Goal: Find contact information: Find contact information

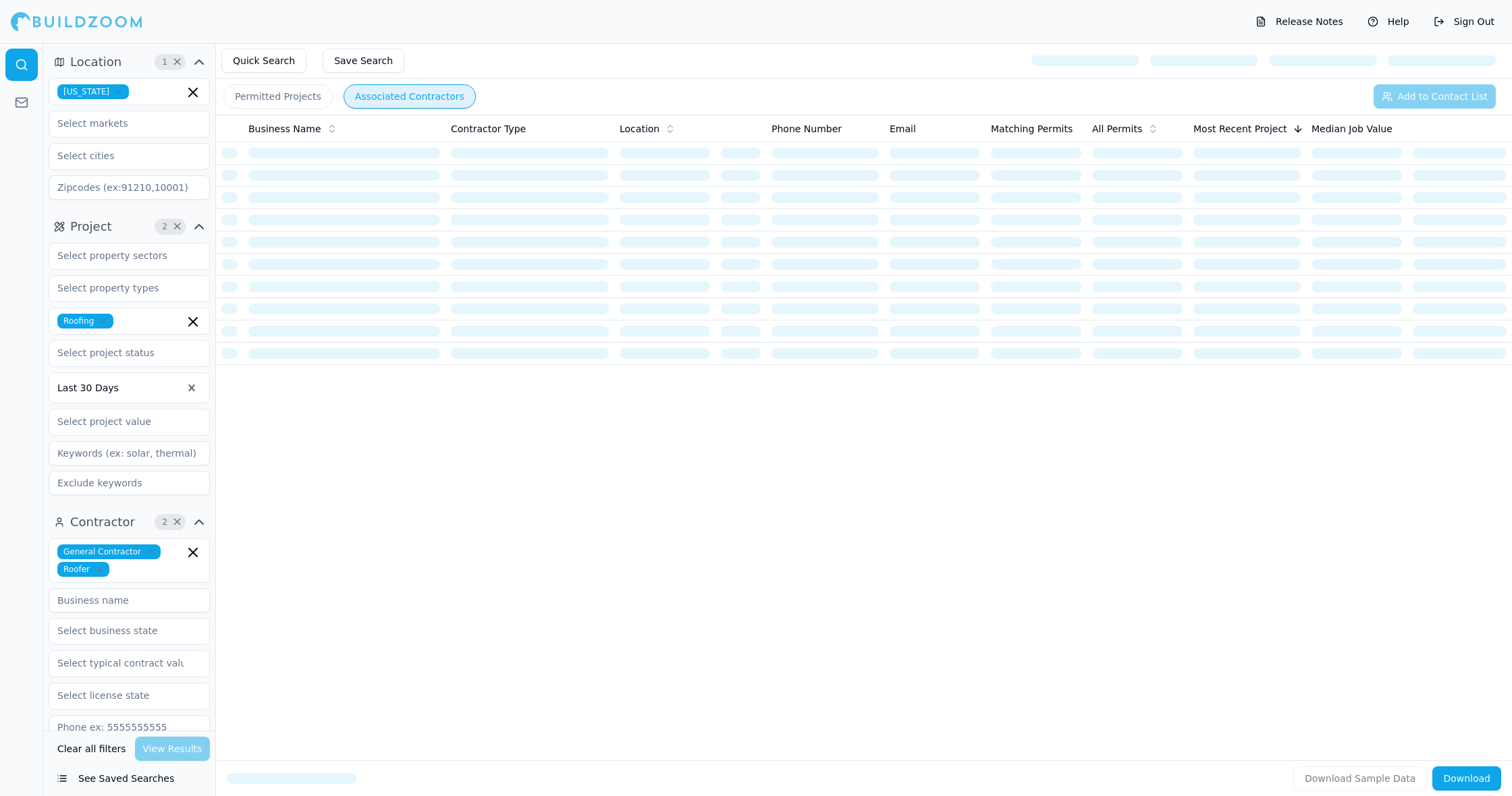
click at [192, 94] on icon "button" at bounding box center [193, 93] width 16 height 16
click at [145, 127] on div "[US_STATE]" at bounding box center [129, 122] width 154 height 21
click at [141, 154] on input "text" at bounding box center [121, 156] width 143 height 25
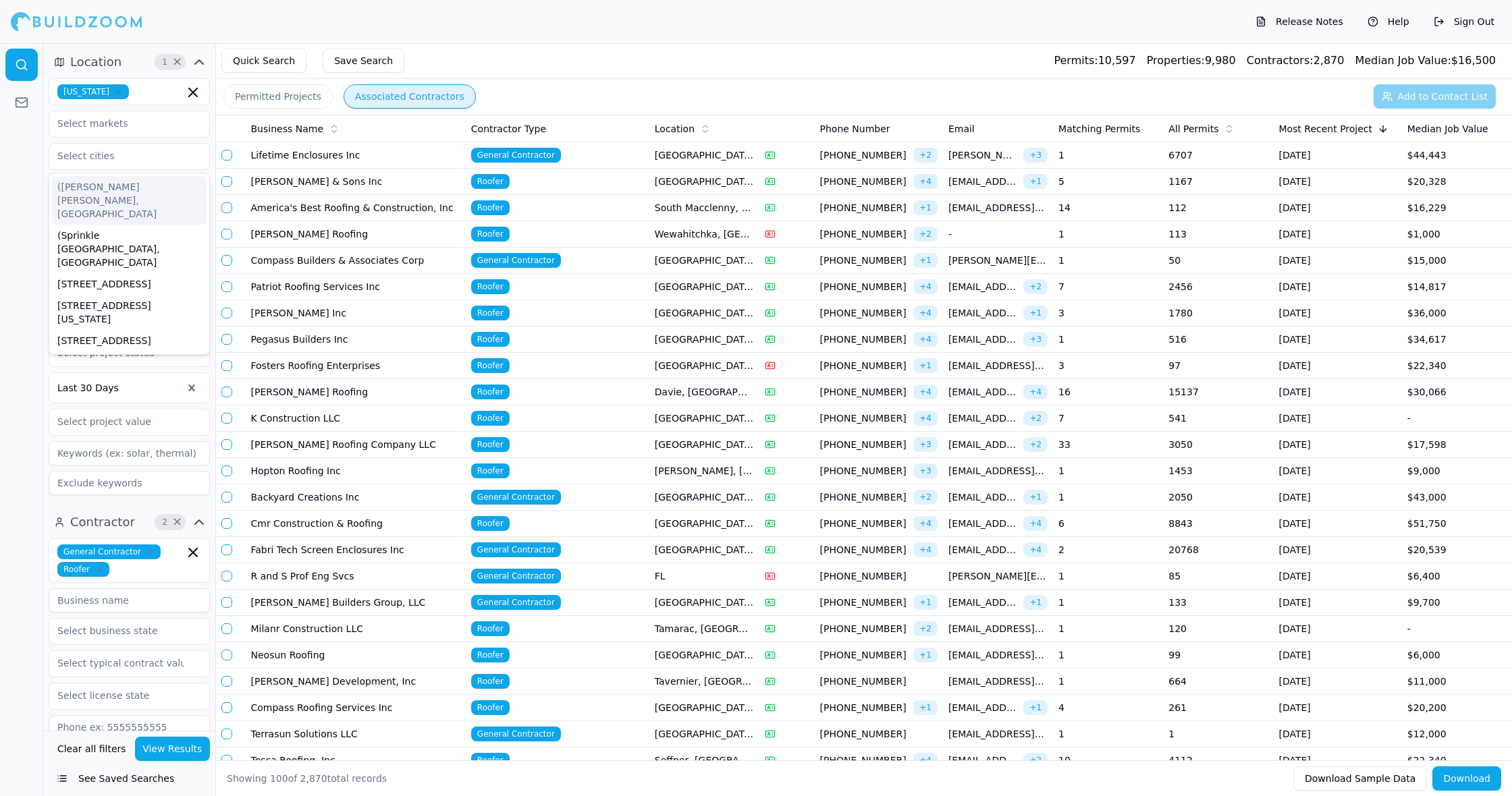
click at [742, 152] on td "[GEOGRAPHIC_DATA], [GEOGRAPHIC_DATA]" at bounding box center [704, 156] width 110 height 26
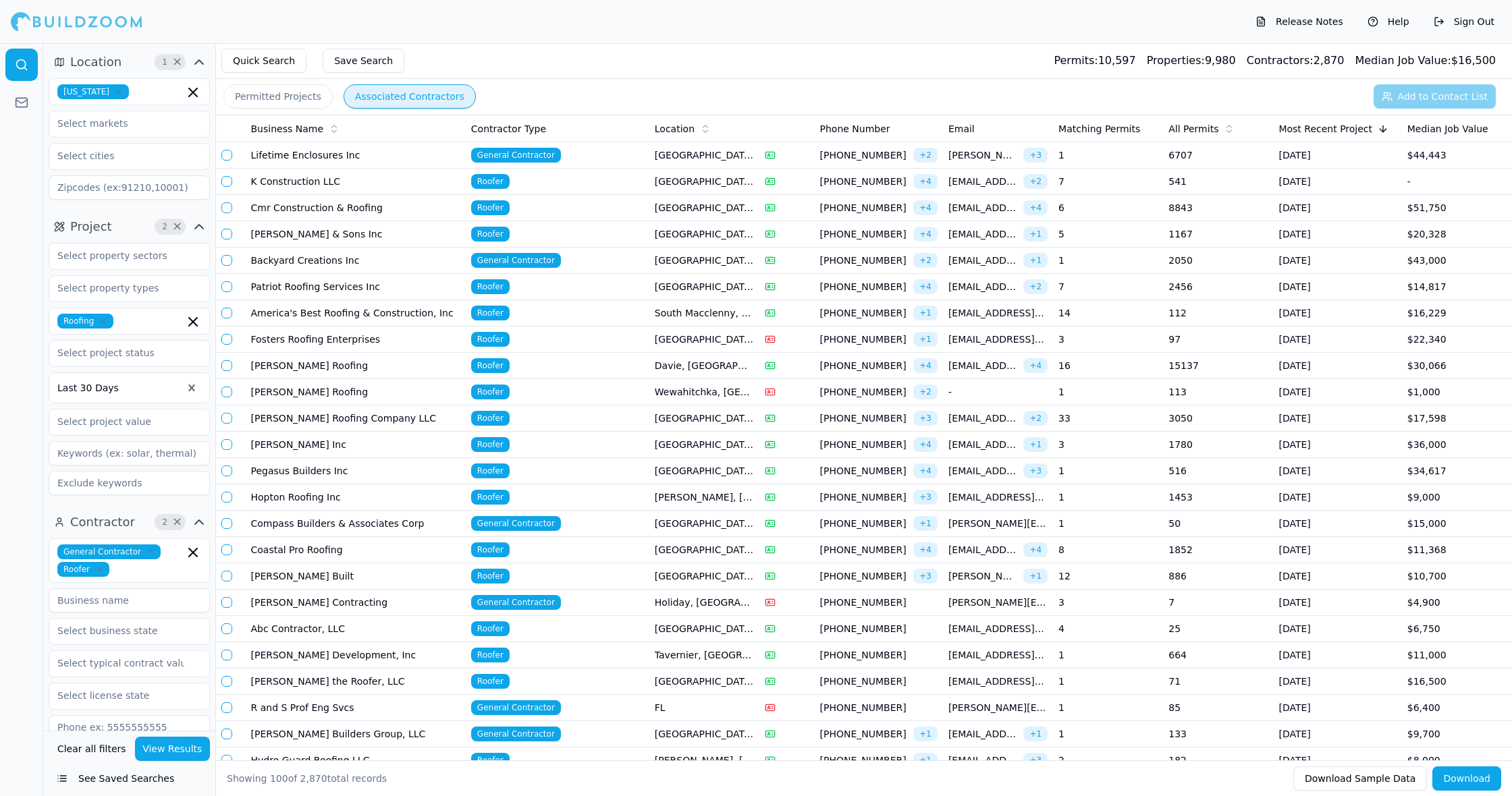
click at [1106, 155] on td "1" at bounding box center [1107, 156] width 110 height 26
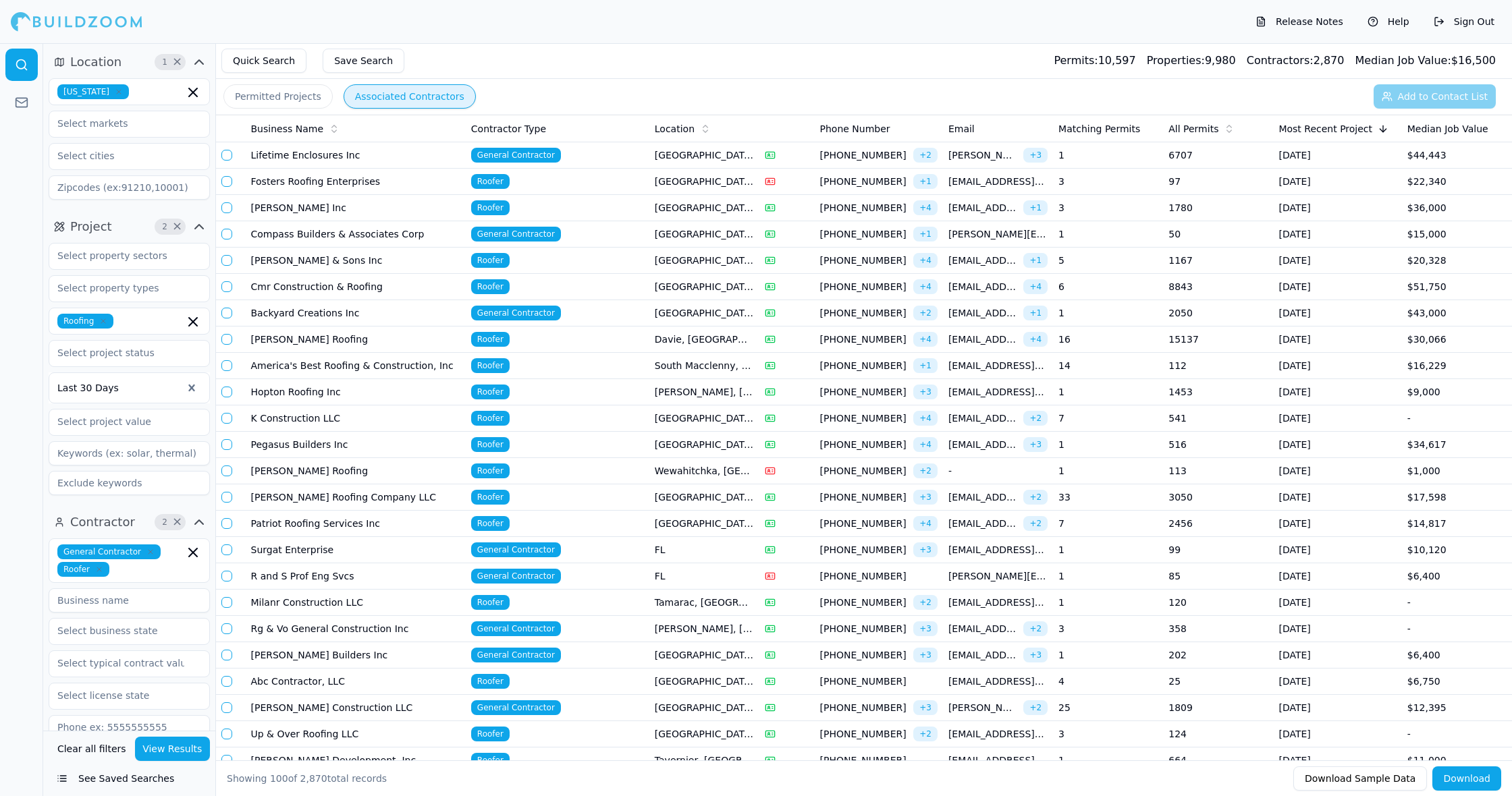
click at [1104, 153] on td "1" at bounding box center [1107, 156] width 110 height 26
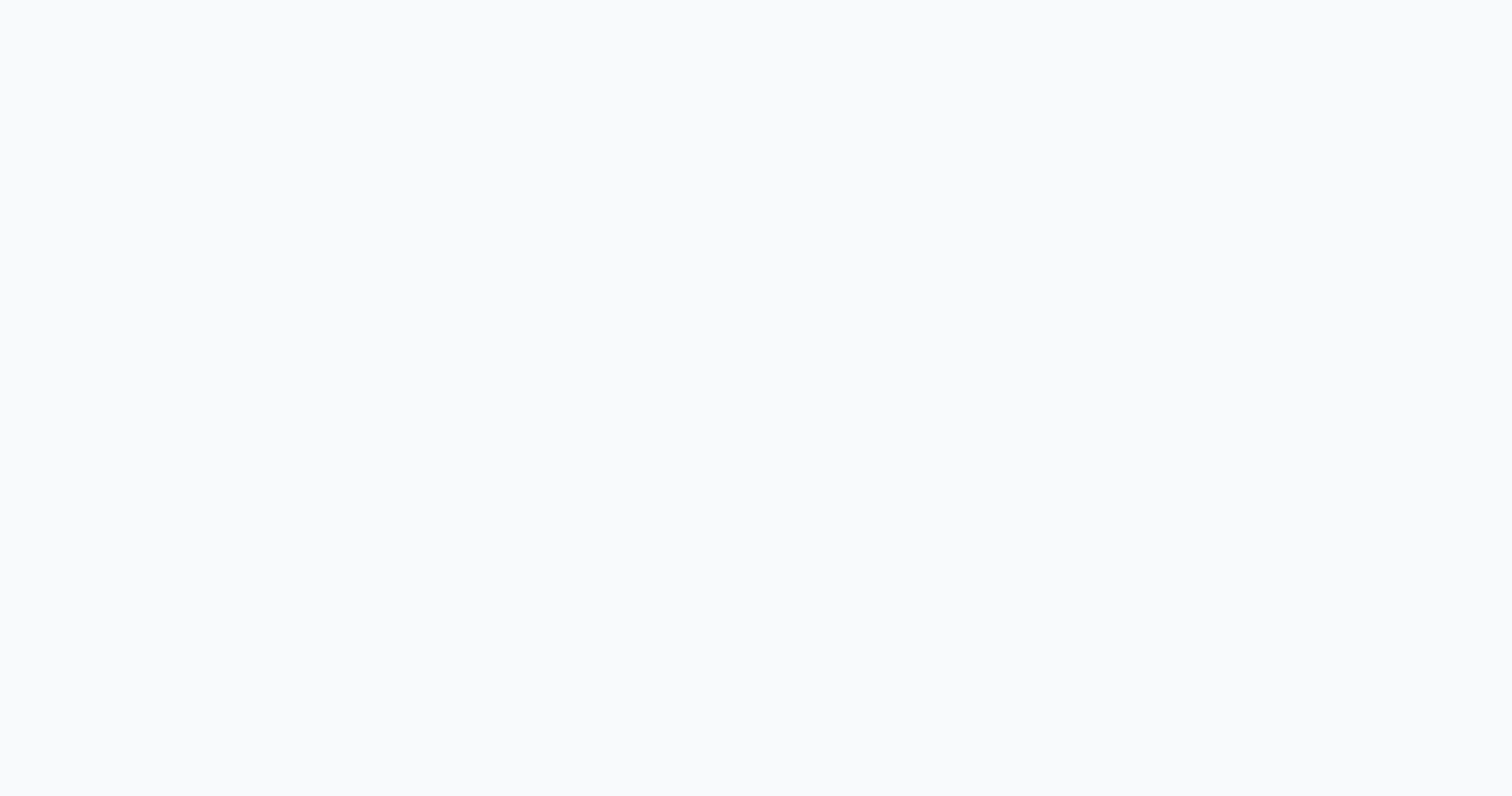
click at [1242, 85] on html "-1" at bounding box center [756, 398] width 1512 height 796
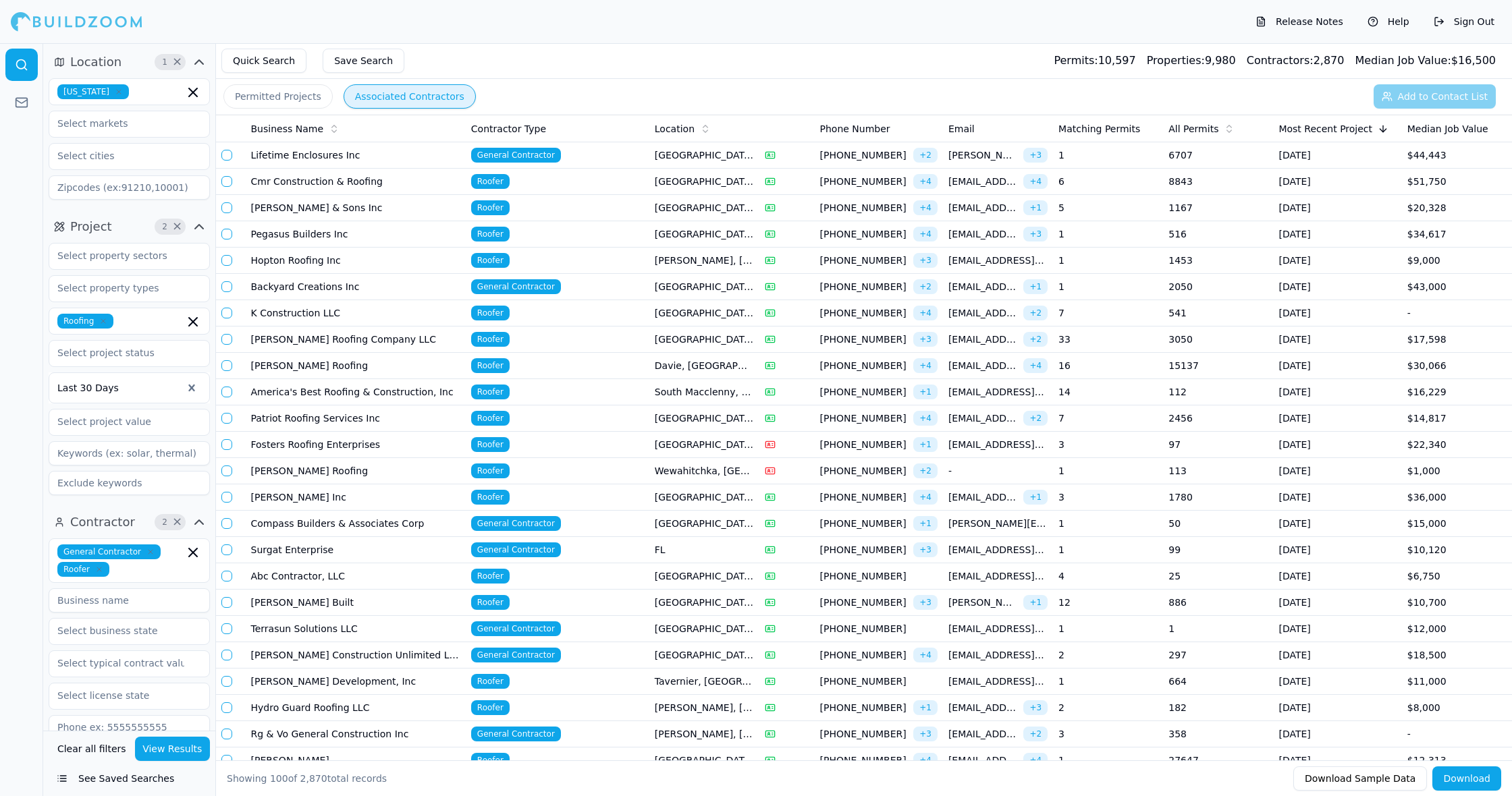
click at [1121, 159] on td "1" at bounding box center [1107, 156] width 110 height 26
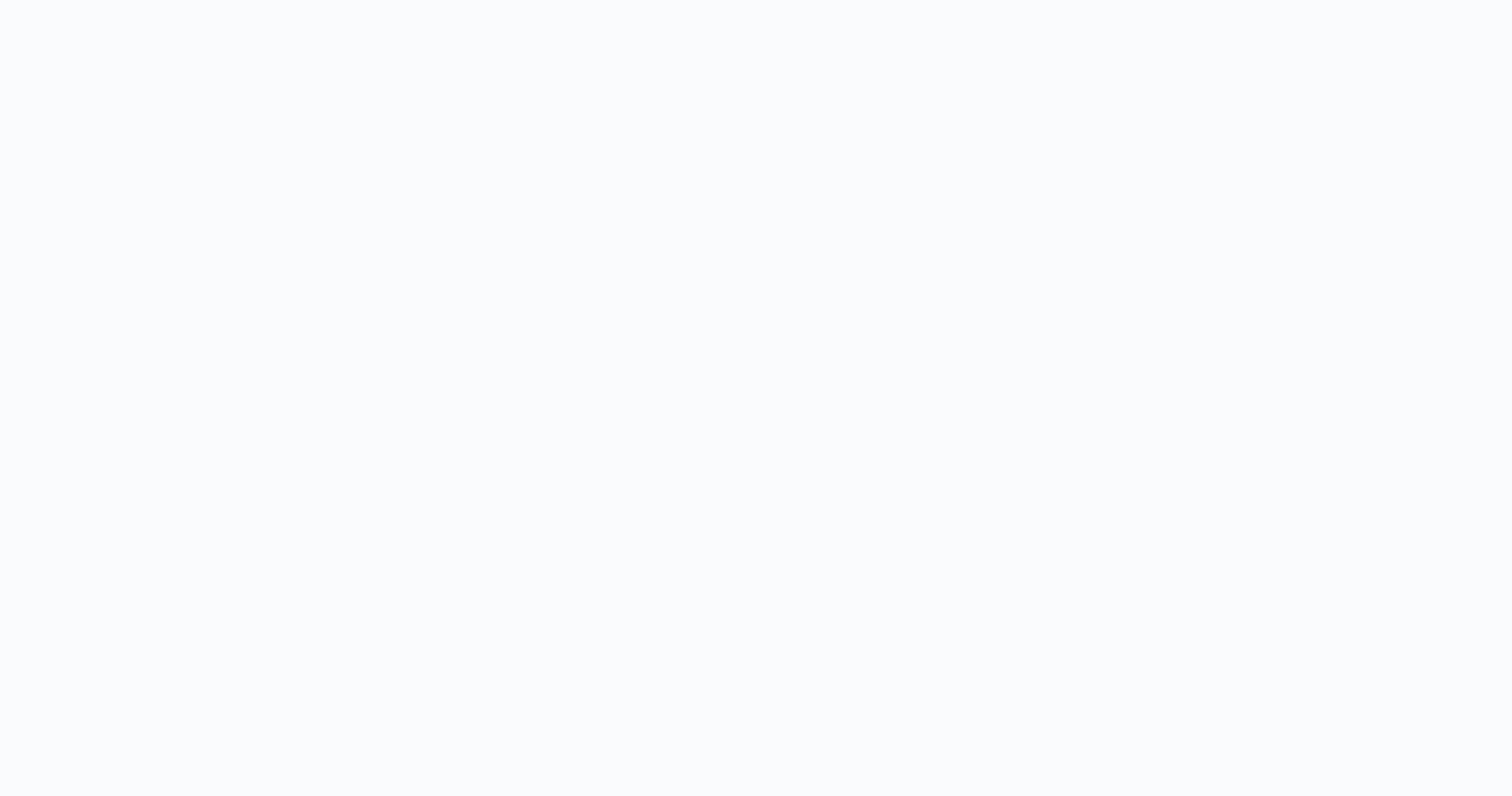
click at [890, 37] on html "-1" at bounding box center [756, 398] width 1512 height 796
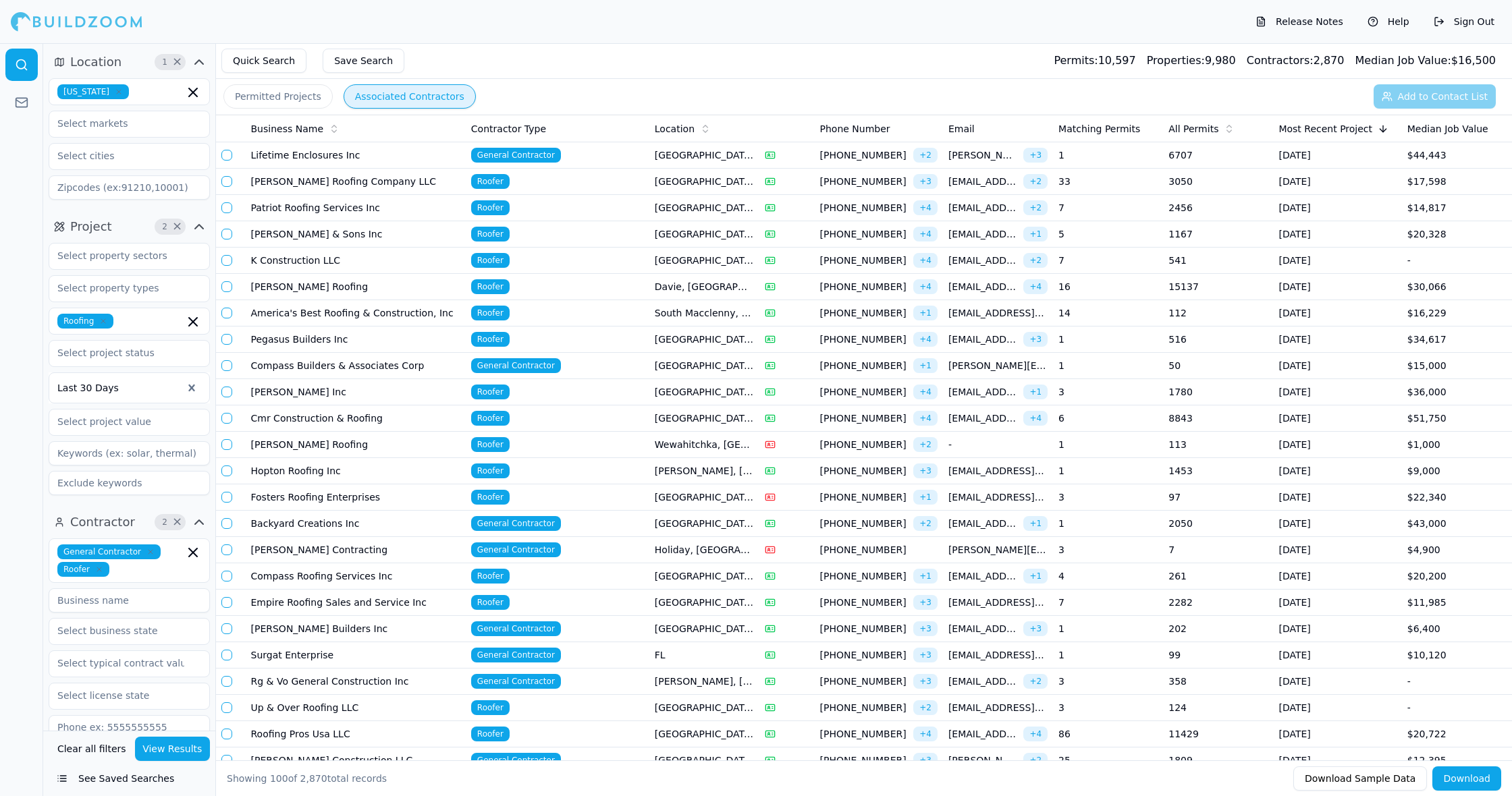
click at [1131, 151] on td "1" at bounding box center [1107, 156] width 110 height 26
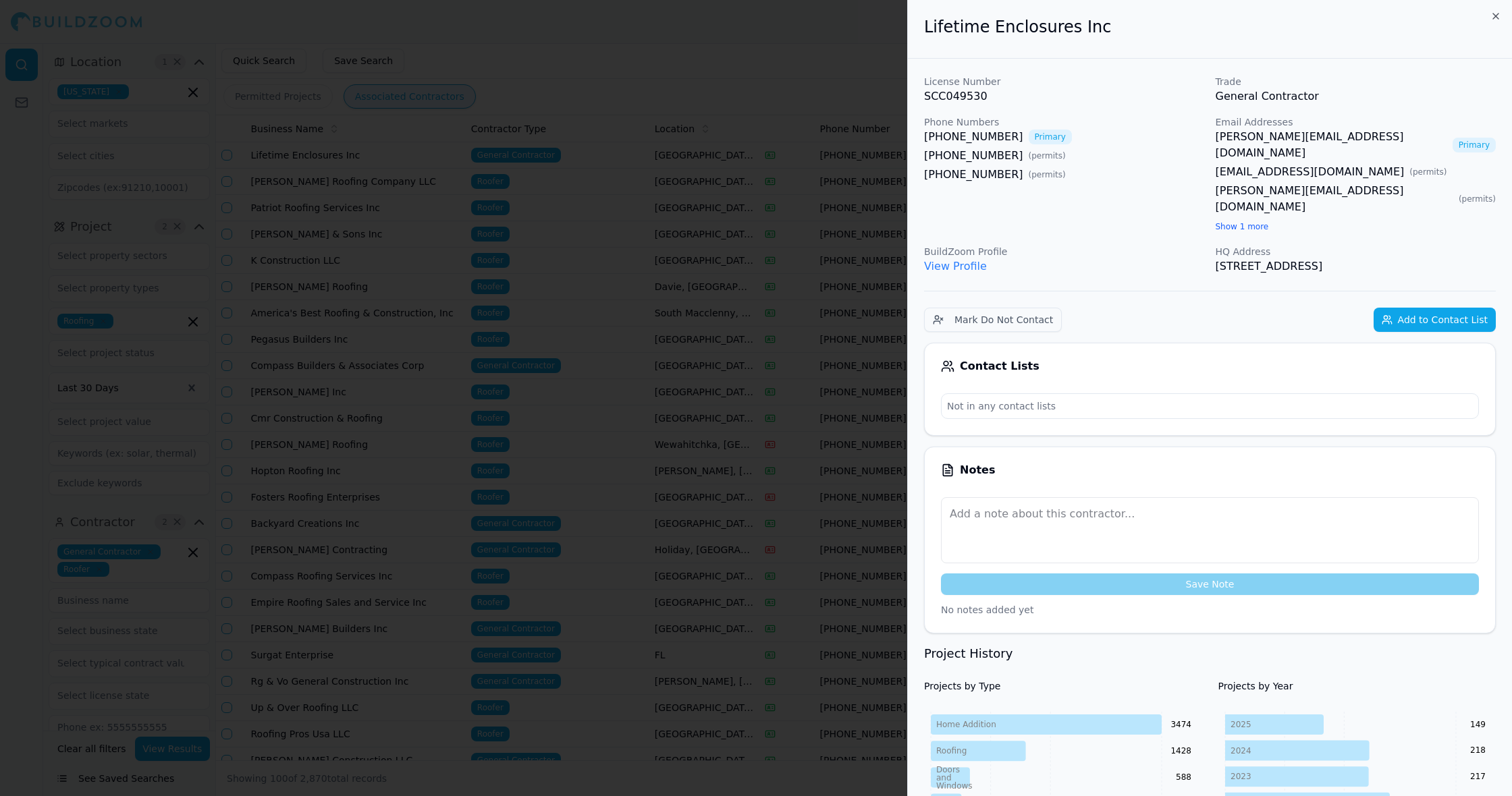
click at [1277, 138] on link "[PERSON_NAME][EMAIL_ADDRESS][DOMAIN_NAME]" at bounding box center [1331, 145] width 232 height 33
